Goal: Transaction & Acquisition: Purchase product/service

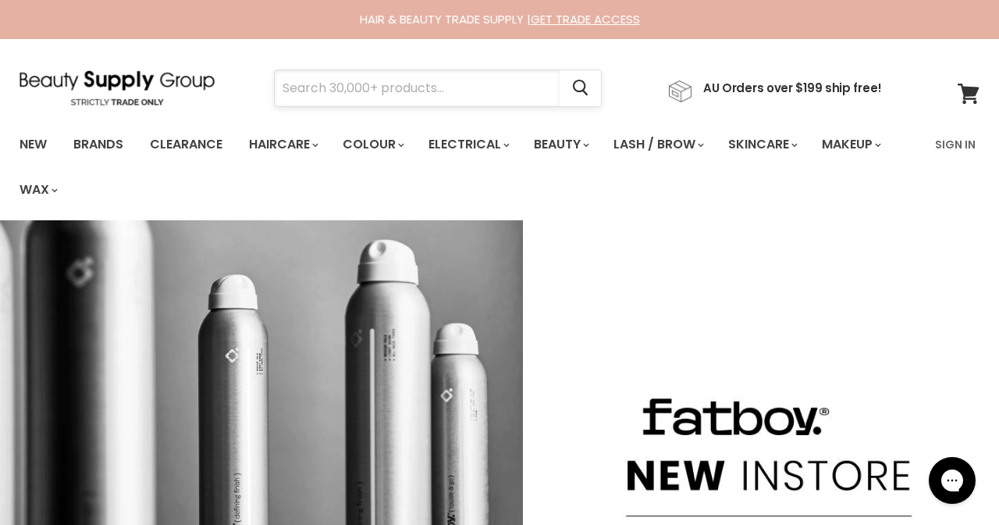
click at [351, 94] on input "Search" at bounding box center [417, 88] width 285 height 36
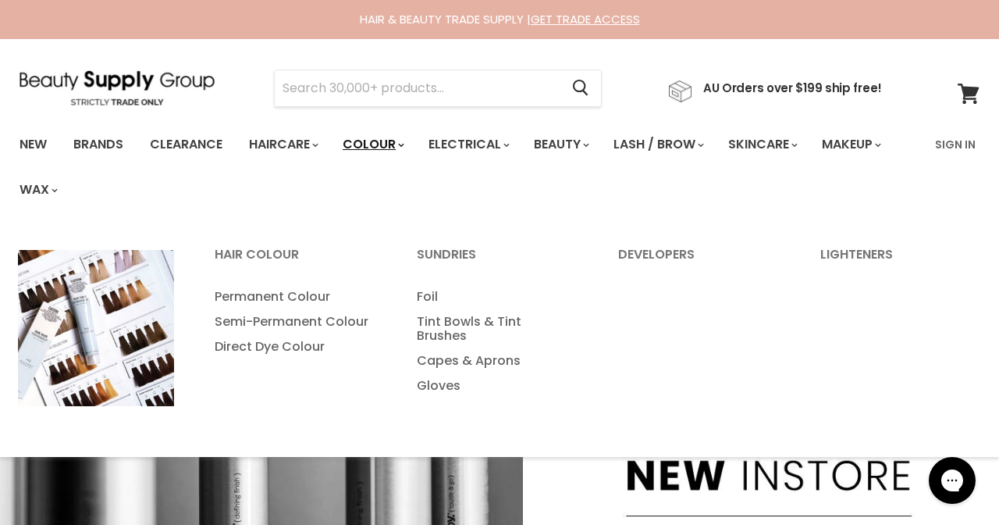
click at [391, 144] on link "Colour" at bounding box center [372, 144] width 83 height 33
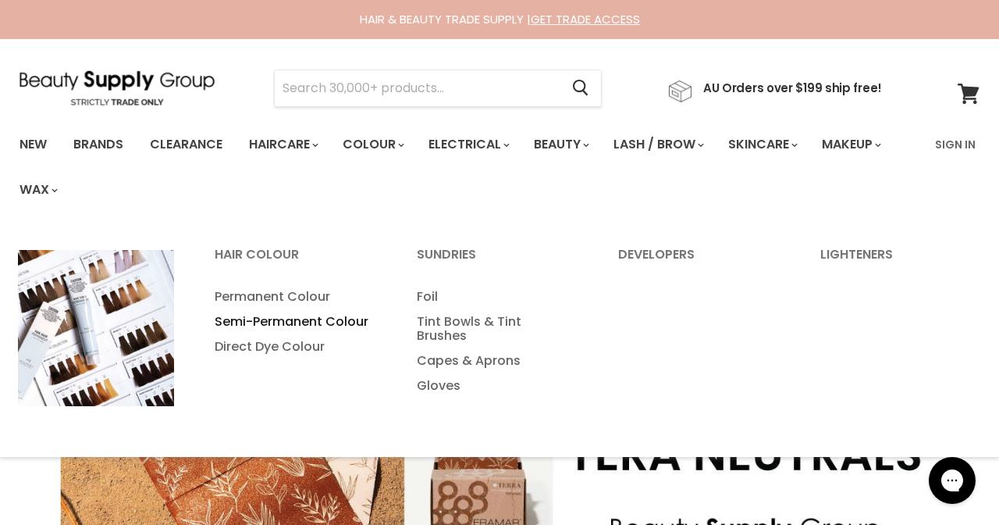
click at [307, 320] on link "Semi-Permanent Colour" at bounding box center [294, 321] width 199 height 25
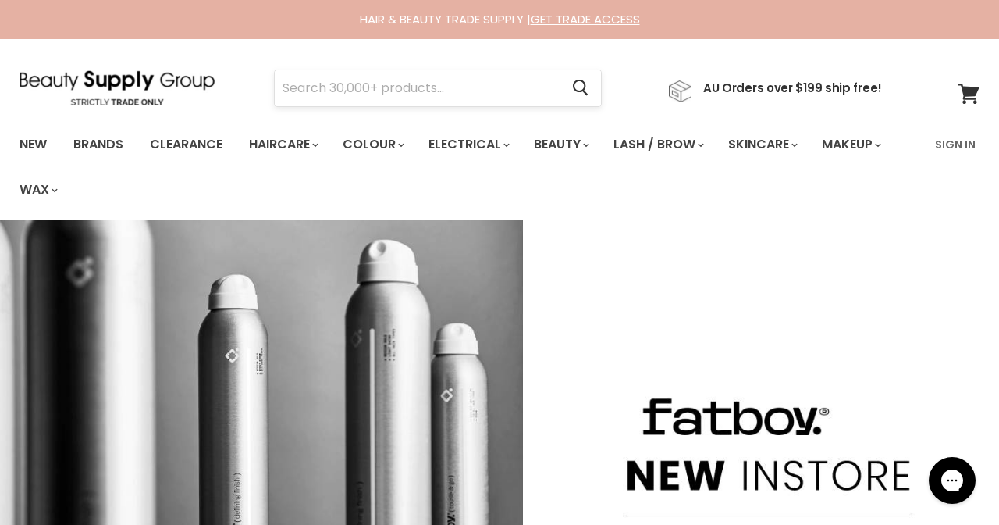
scroll to position [16, 0]
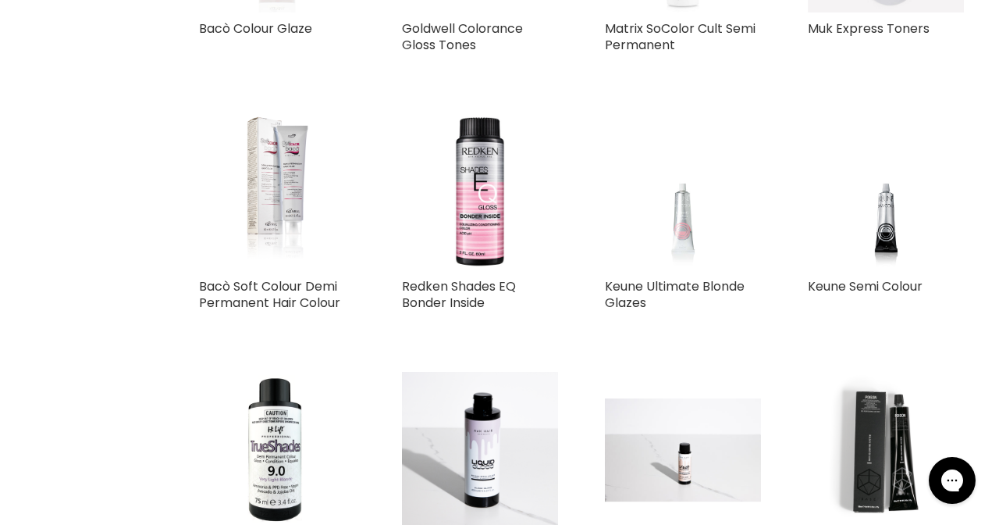
scroll to position [1676, 0]
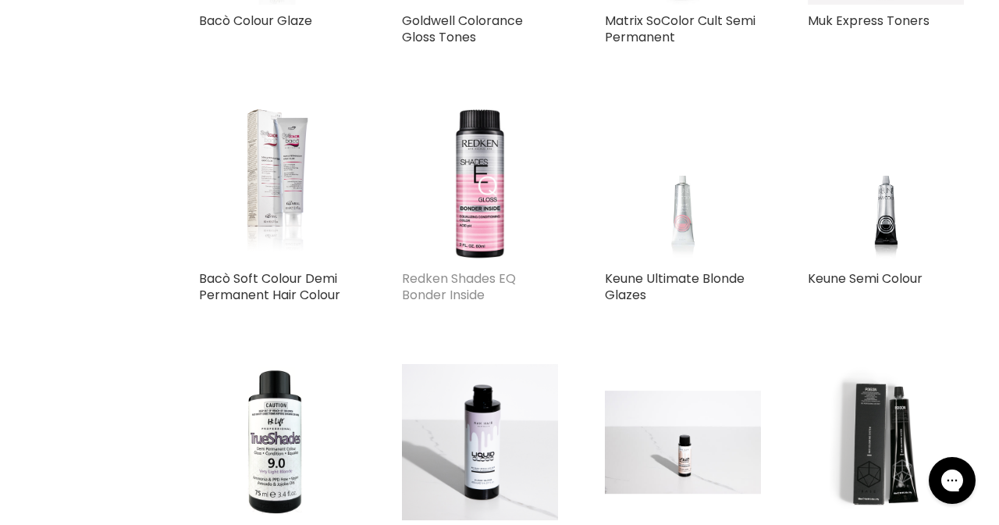
click at [460, 281] on link "Redken Shades EQ Bonder Inside" at bounding box center [459, 286] width 114 height 34
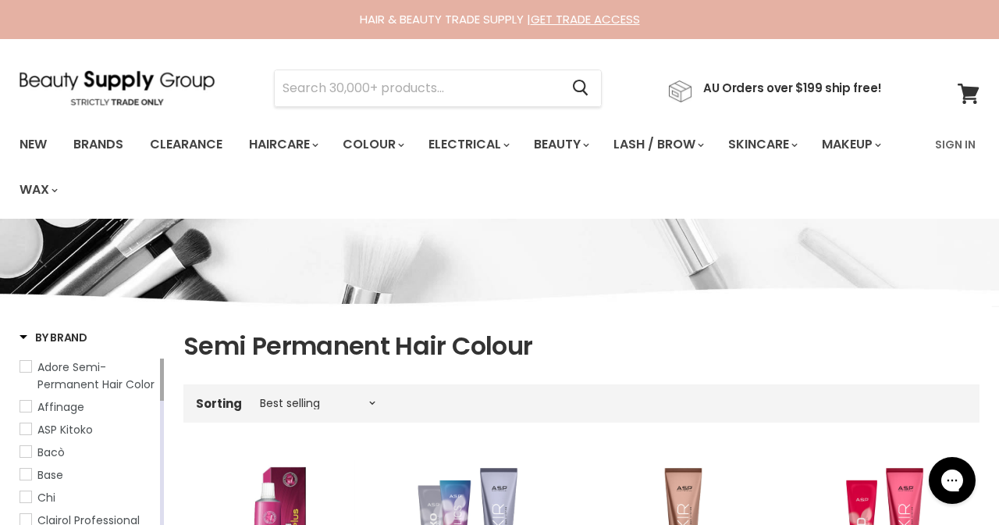
scroll to position [0, 0]
